Goal: Information Seeking & Learning: Learn about a topic

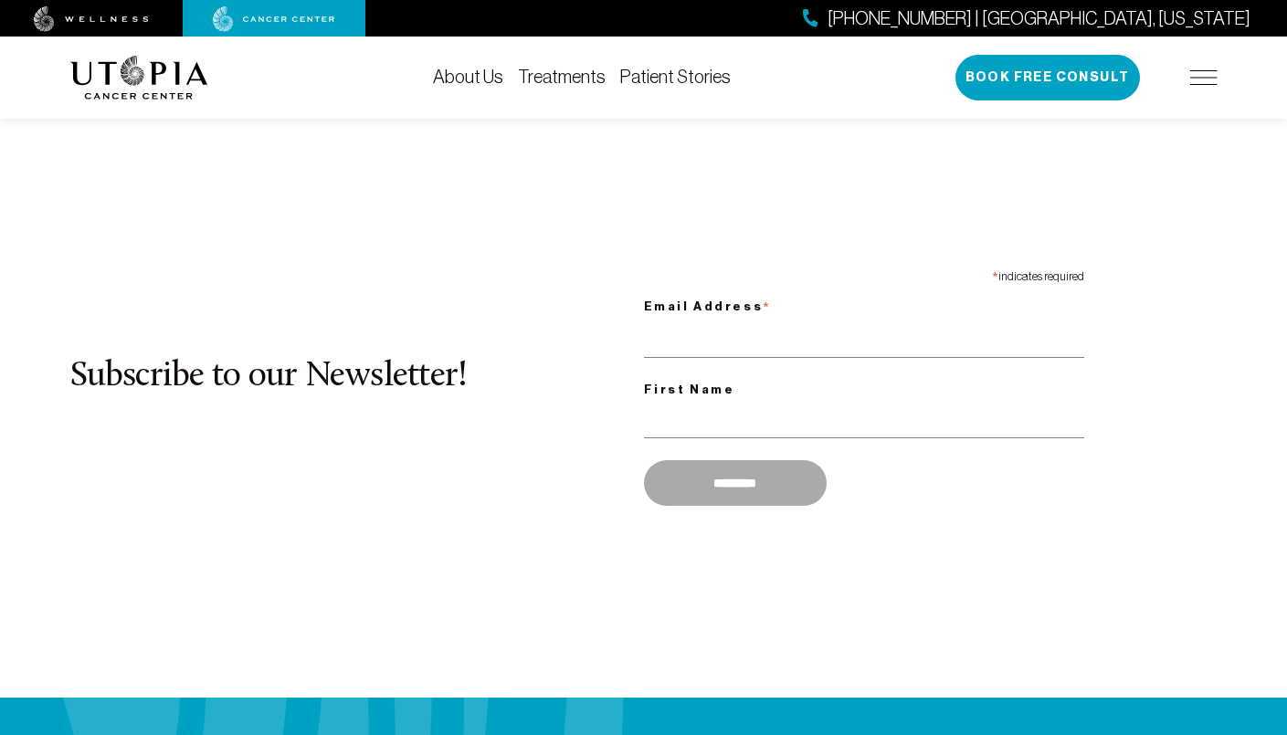
scroll to position [1383, 0]
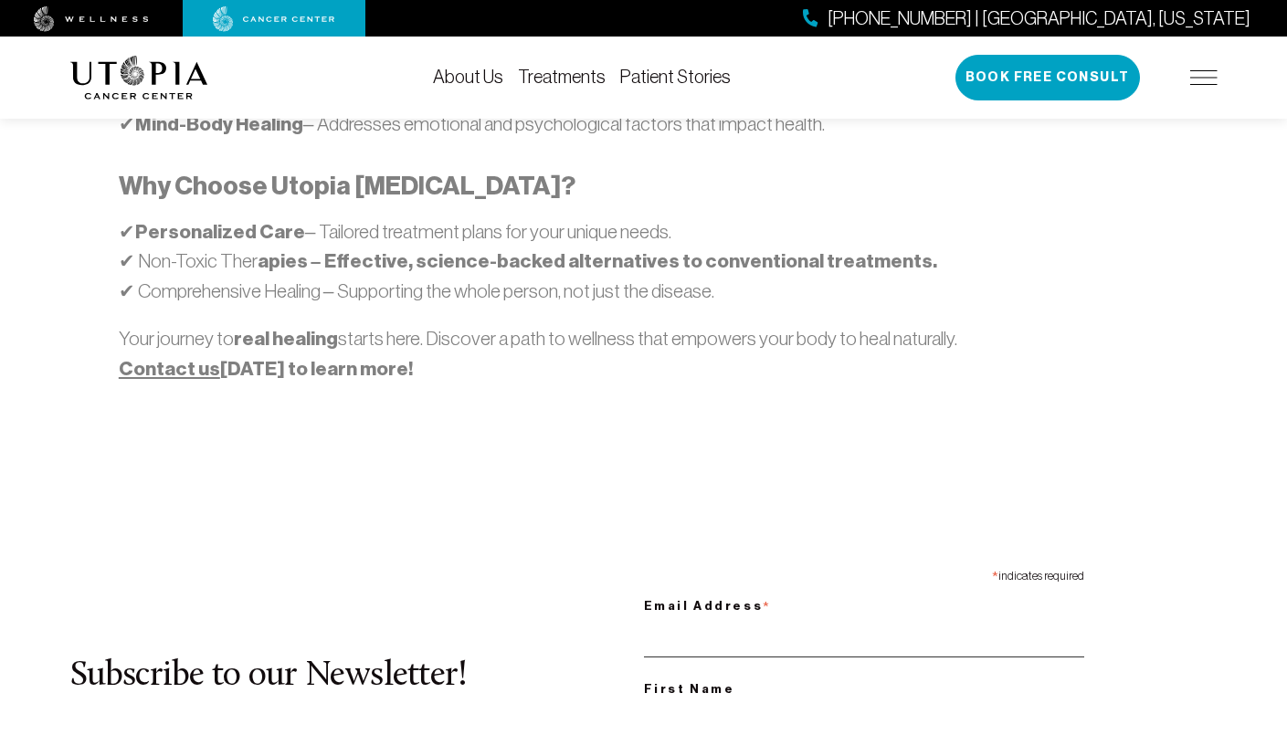
click at [863, 620] on input "Email Address *" at bounding box center [864, 638] width 440 height 37
type input "**********"
click at [863, 678] on div "First Name" at bounding box center [864, 718] width 440 height 80
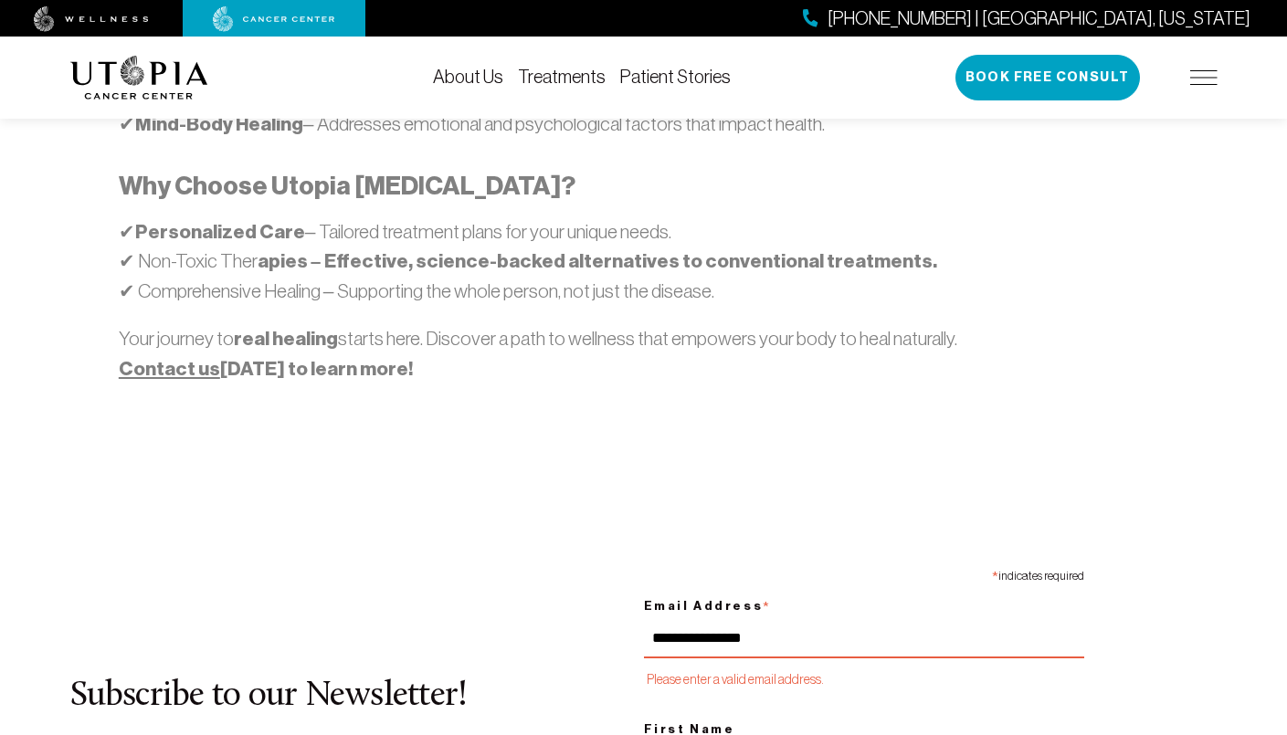
scroll to position [1940, 0]
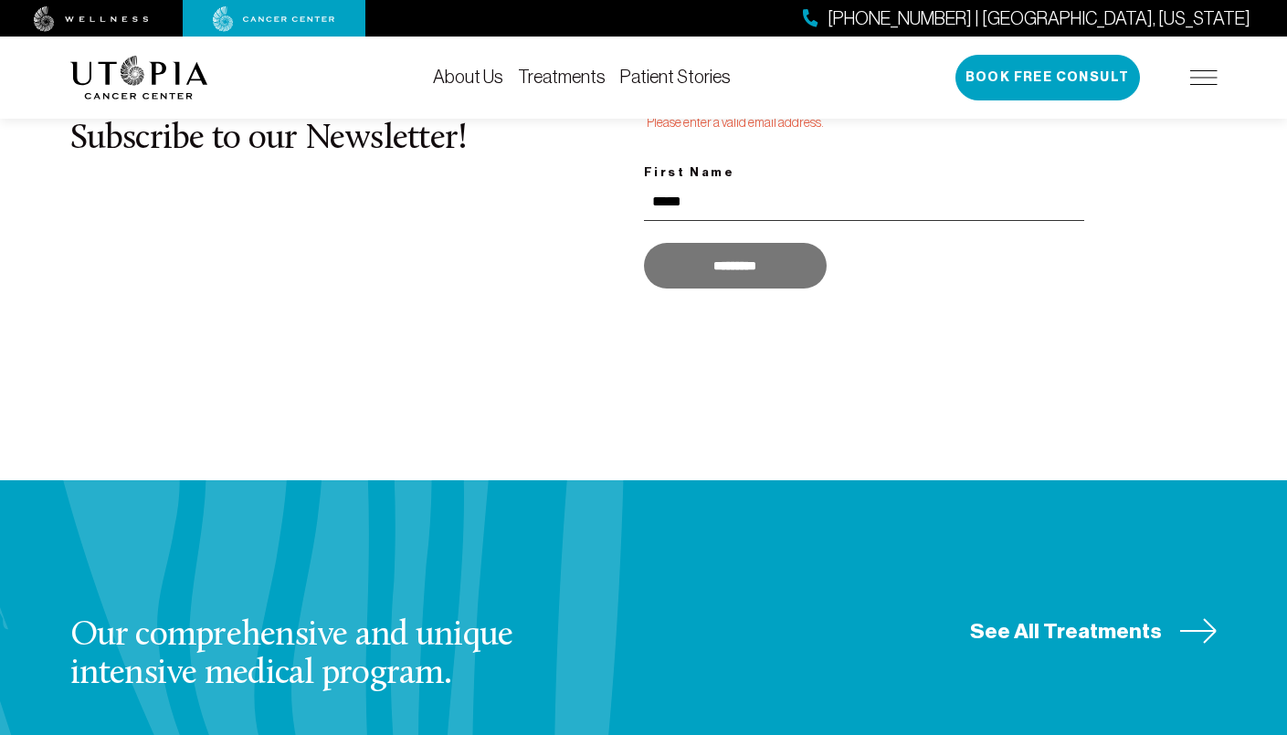
type input "*****"
click at [734, 243] on input "*********" at bounding box center [735, 266] width 183 height 46
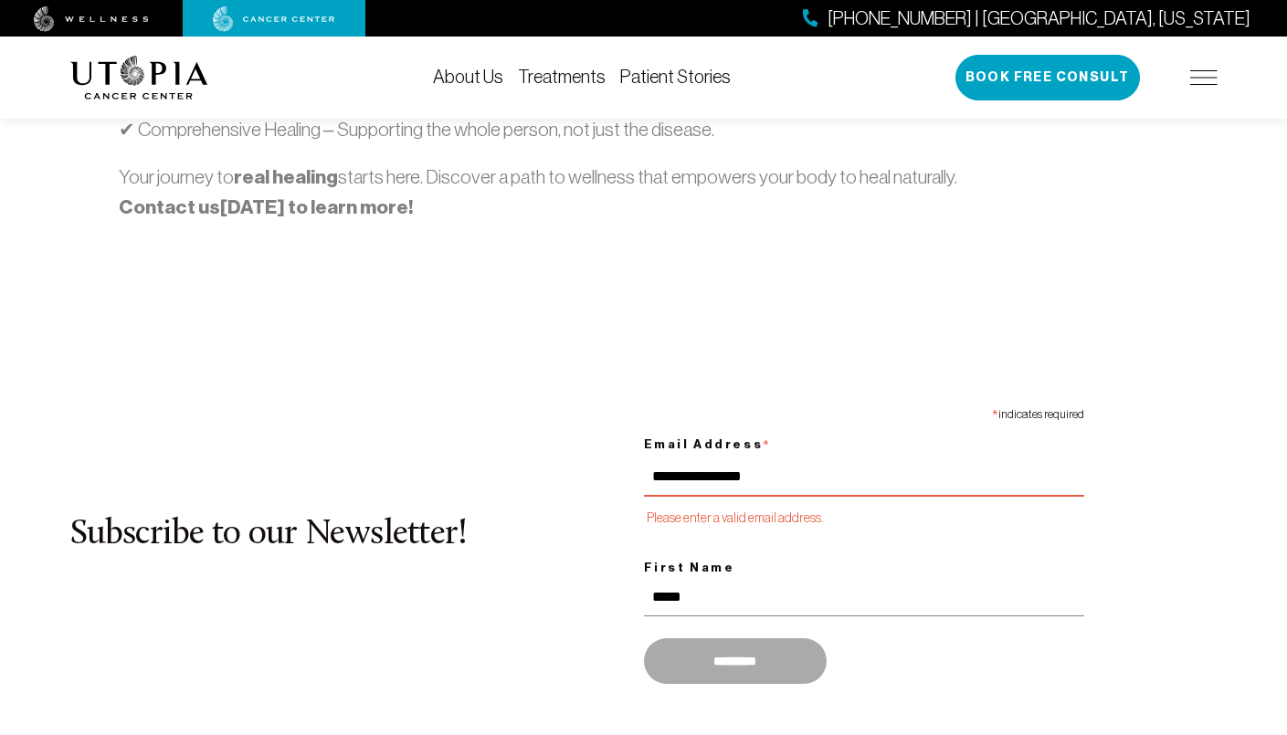
click at [164, 195] on link "Contact us" at bounding box center [169, 207] width 101 height 24
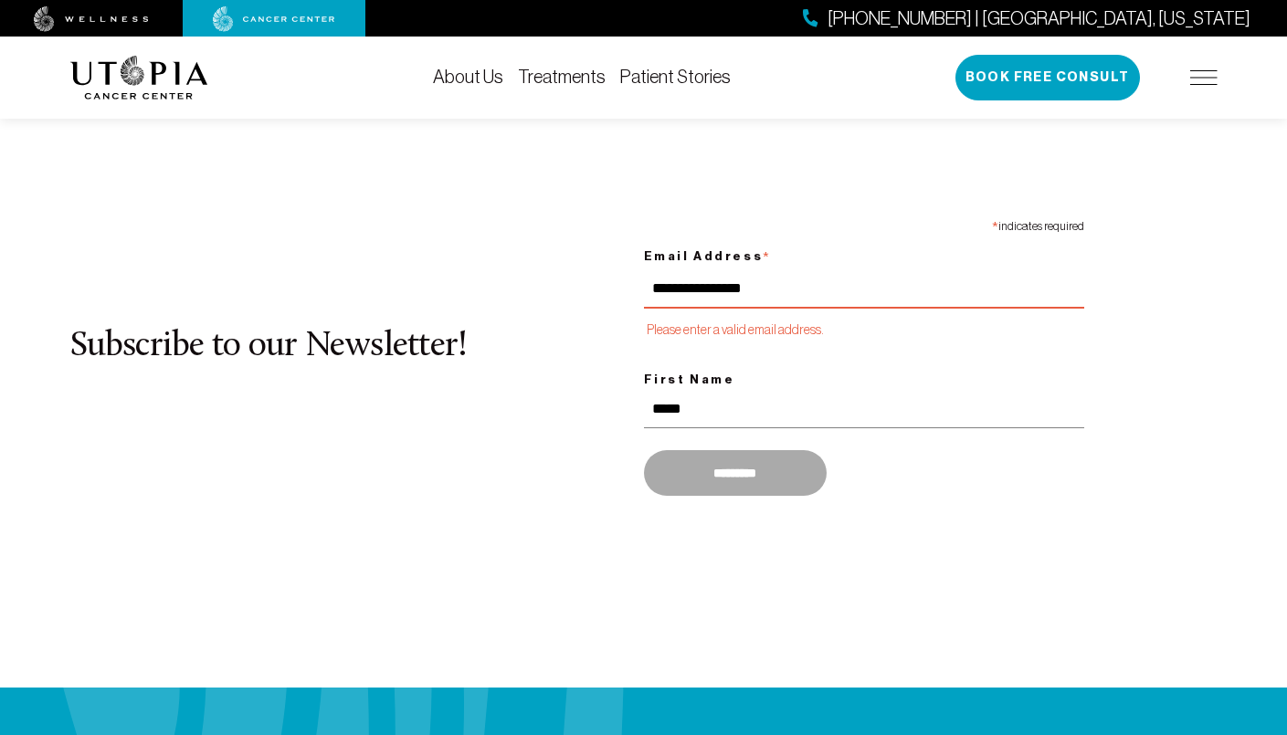
scroll to position [1755, 0]
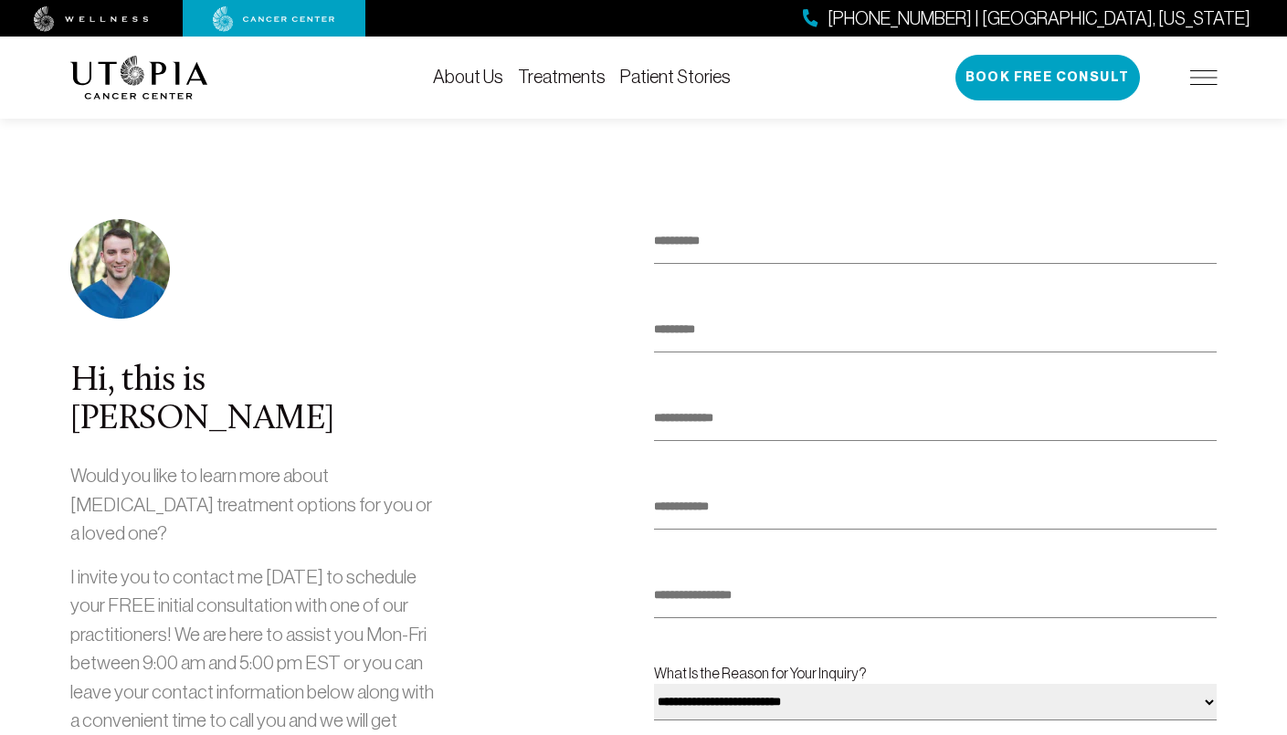
click at [274, 18] on img at bounding box center [274, 19] width 122 height 26
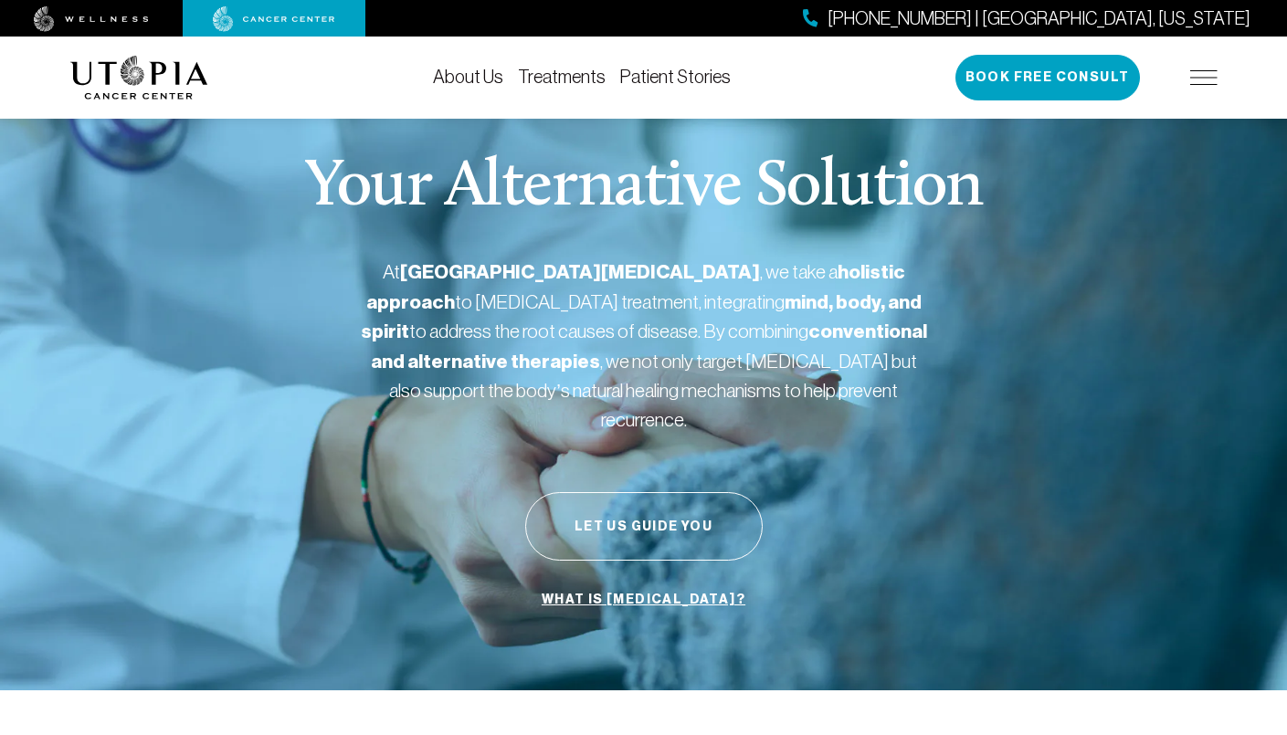
click at [672, 77] on link "Patient Stories" at bounding box center [675, 77] width 110 height 20
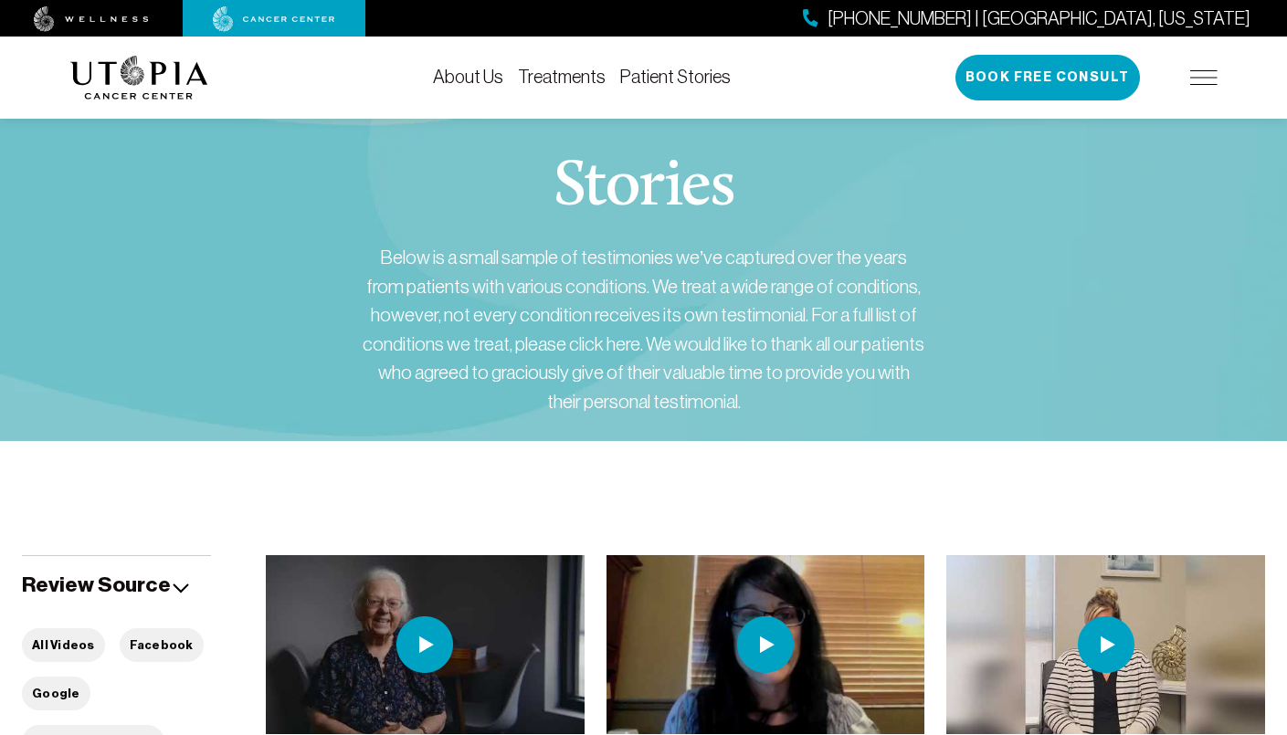
click at [139, 74] on img at bounding box center [139, 78] width 138 height 44
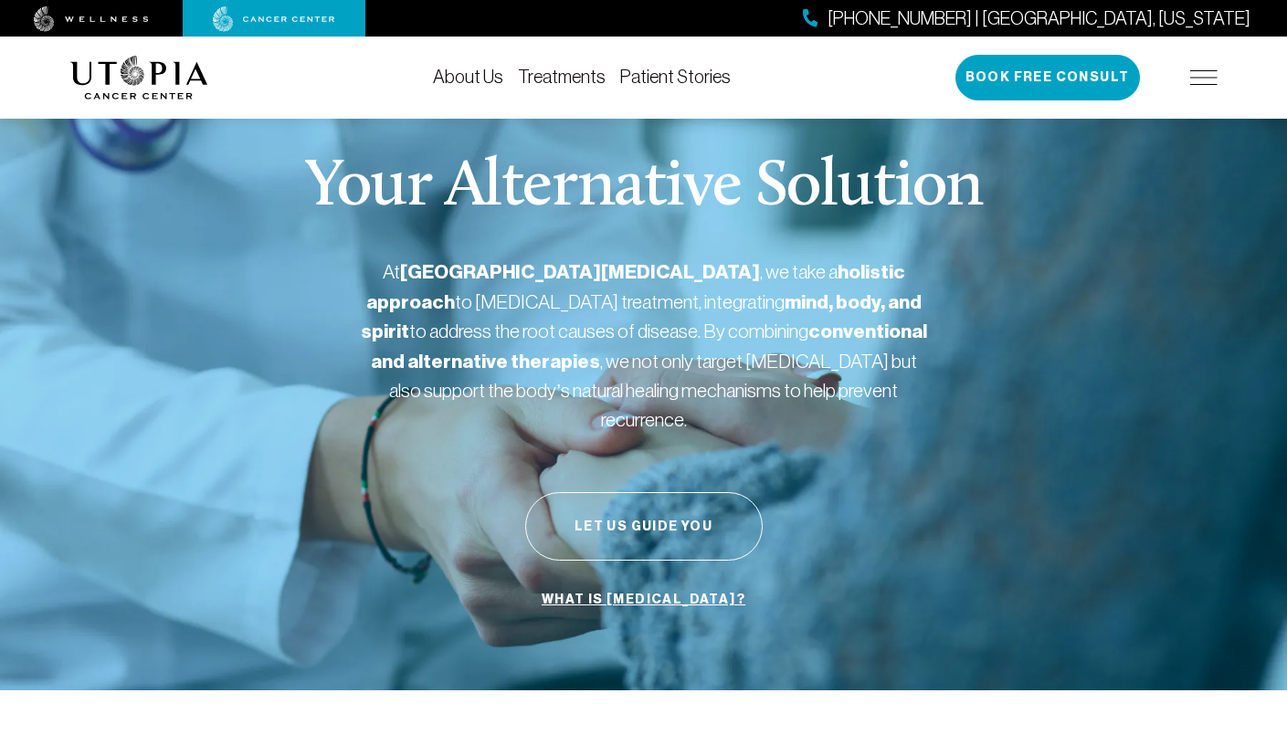
click at [643, 583] on link "What is [MEDICAL_DATA]?" at bounding box center [643, 600] width 213 height 35
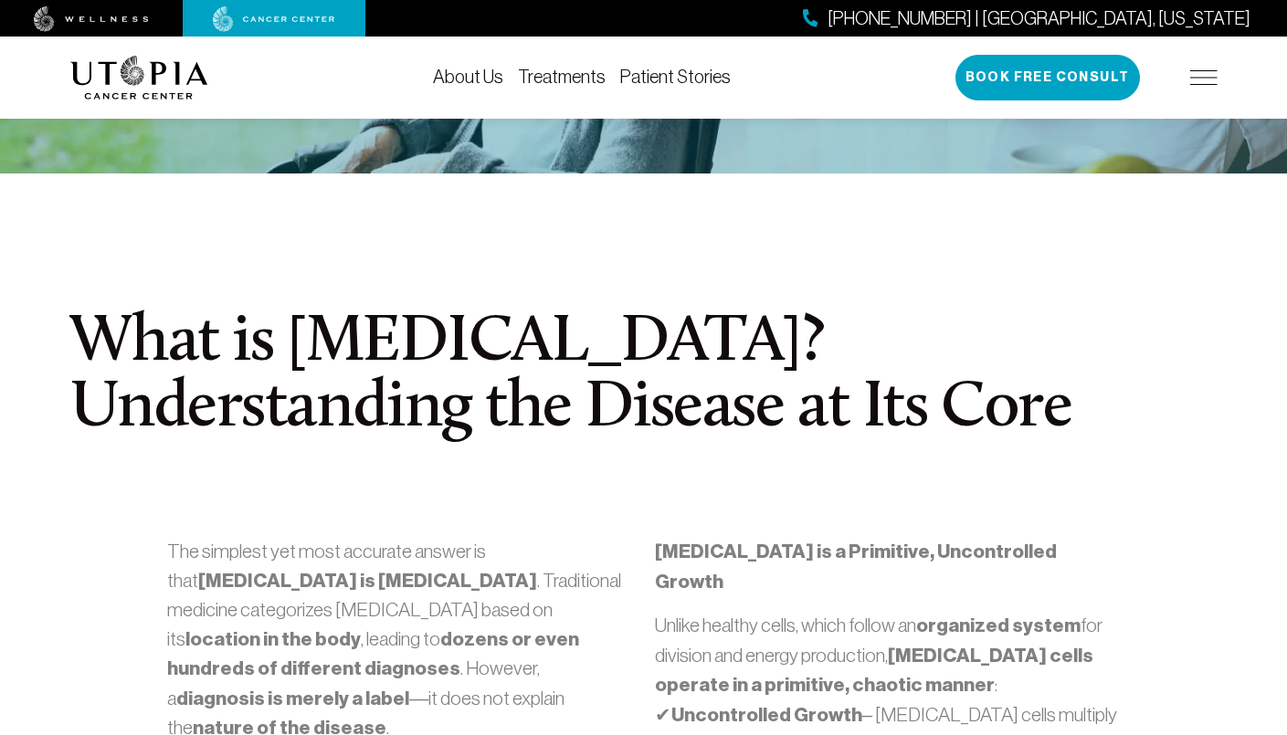
scroll to position [460, 0]
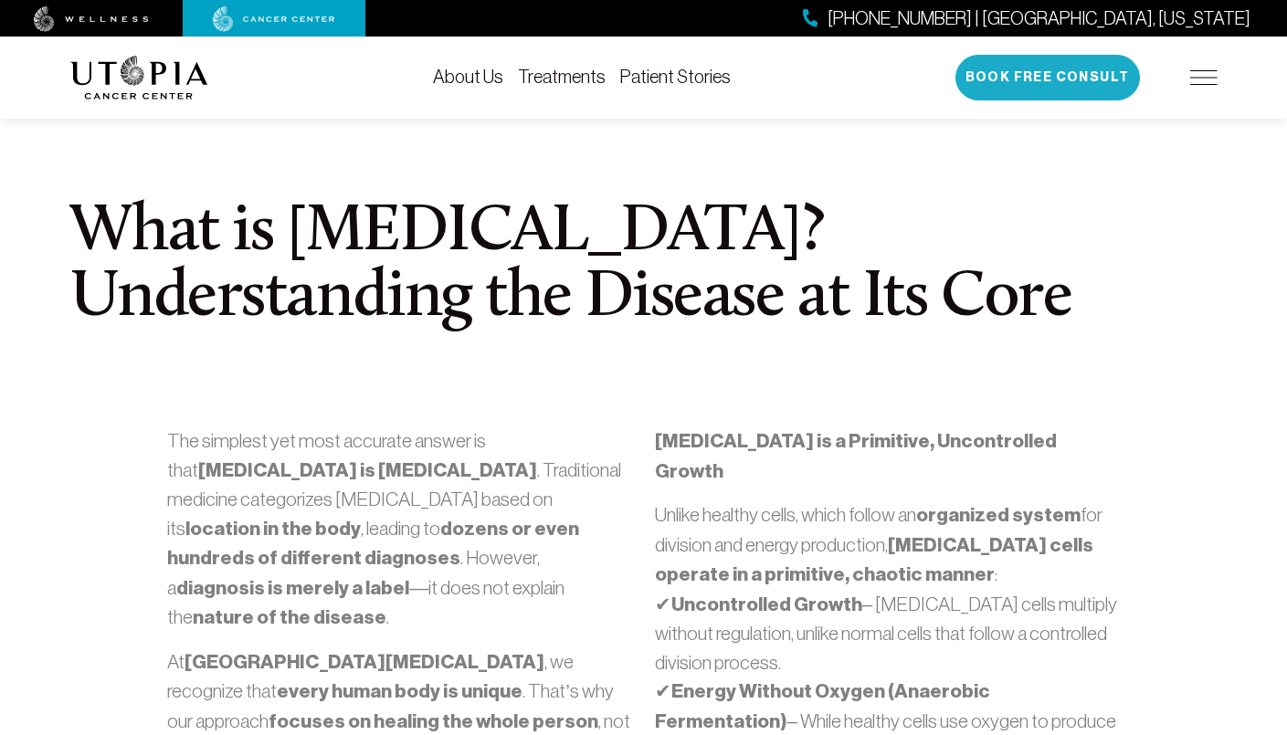
click at [1047, 78] on button "Book Free Consult" at bounding box center [1047, 78] width 184 height 46
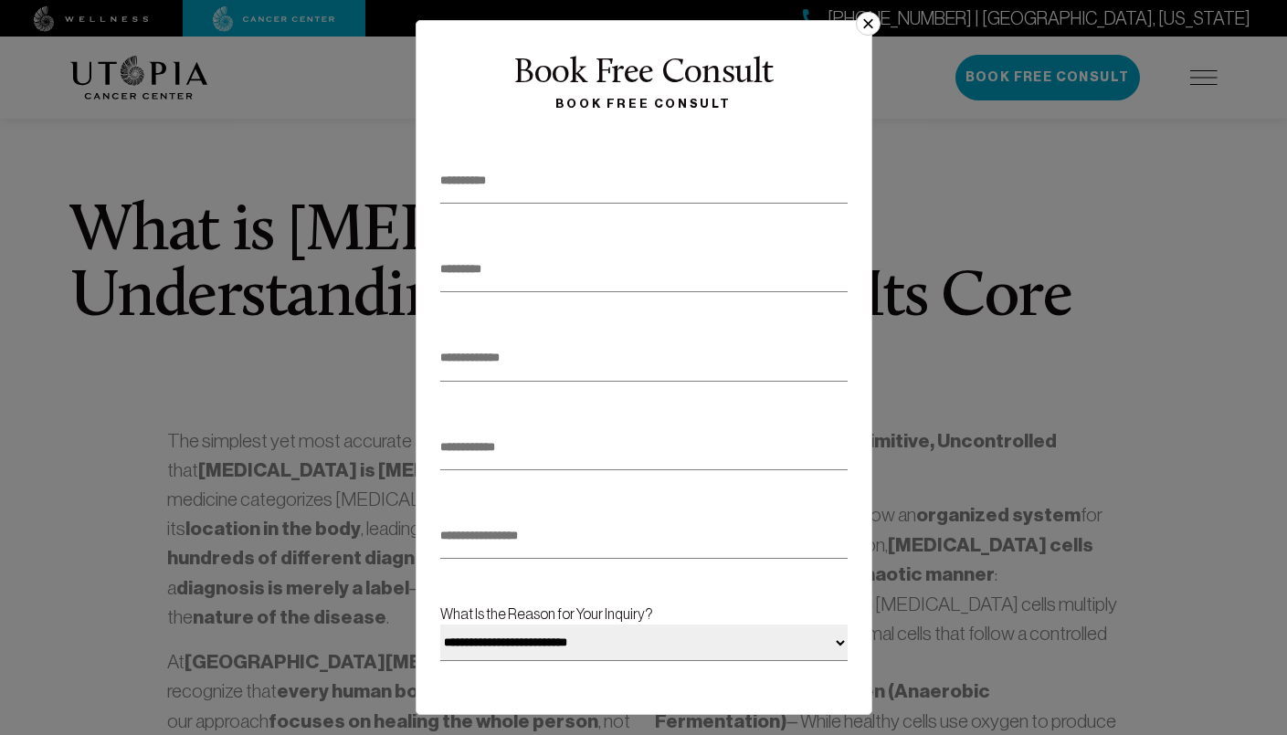
click at [860, 30] on button "×" at bounding box center [868, 24] width 24 height 24
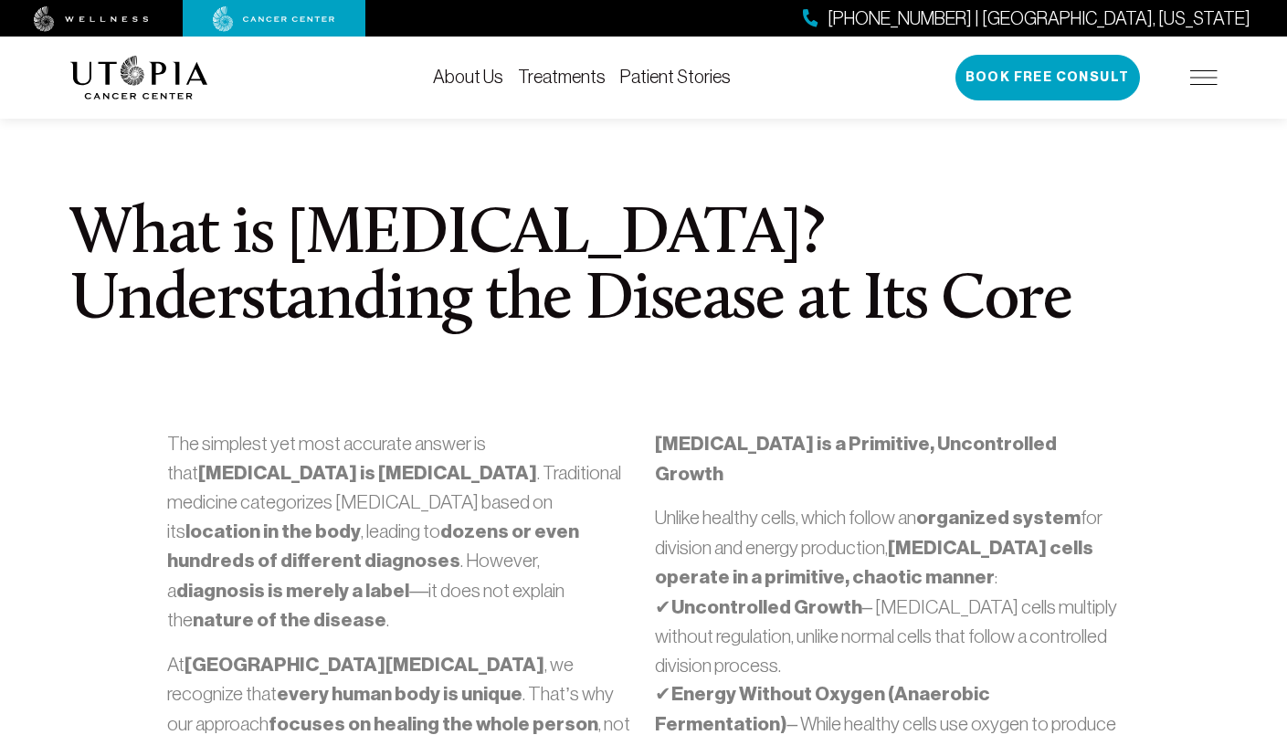
scroll to position [484, 0]
